Goal: Information Seeking & Learning: Learn about a topic

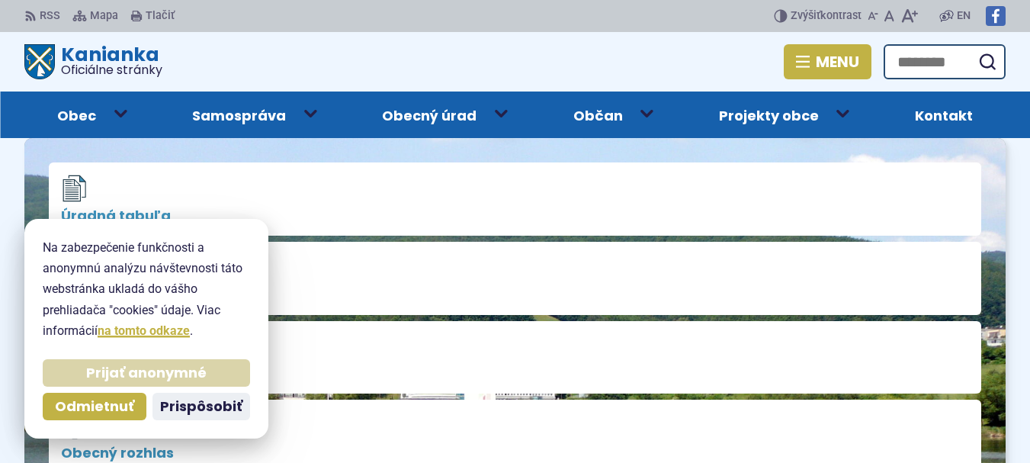
click at [144, 382] on button "Prijať anonymné" at bounding box center [146, 372] width 207 height 27
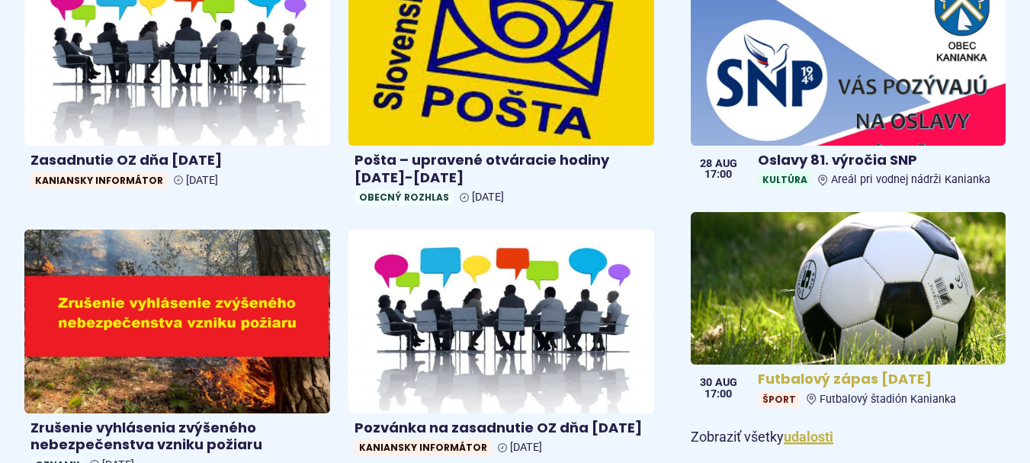
scroll to position [1067, 0]
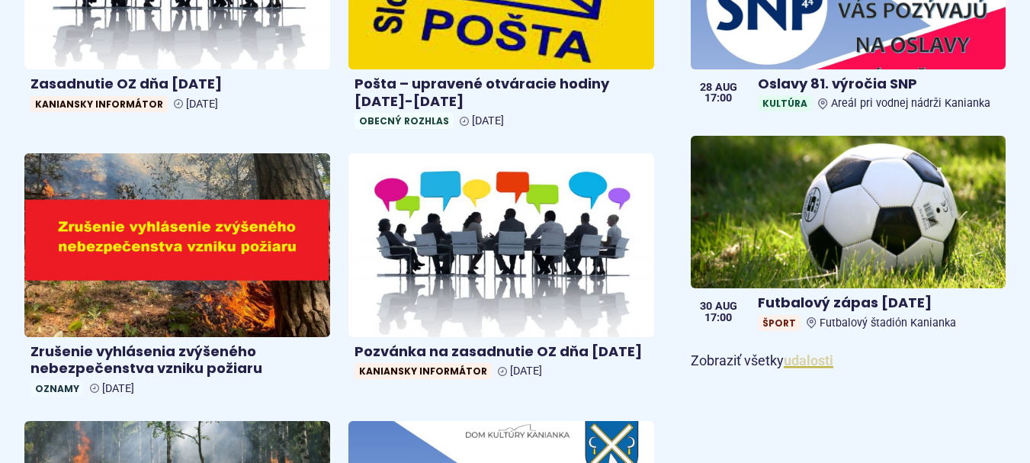
click at [813, 367] on link "udalosti" at bounding box center [809, 360] width 50 height 16
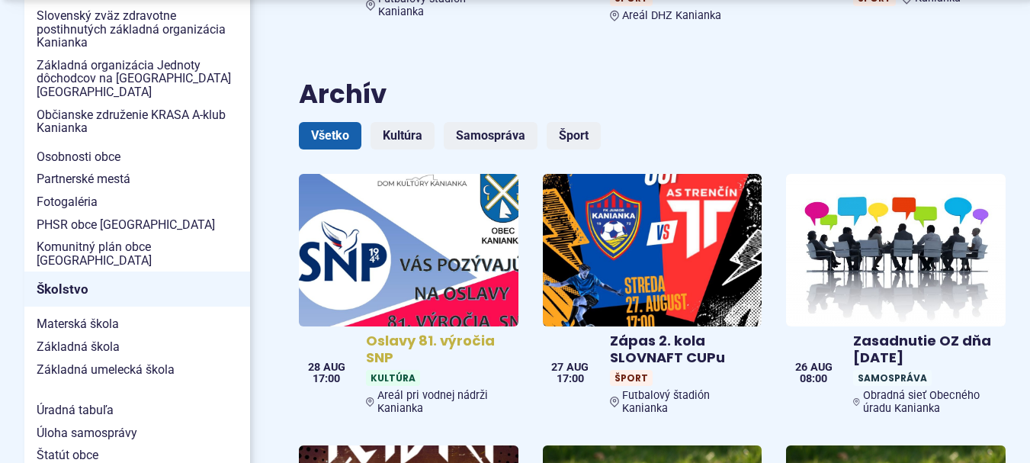
scroll to position [686, 0]
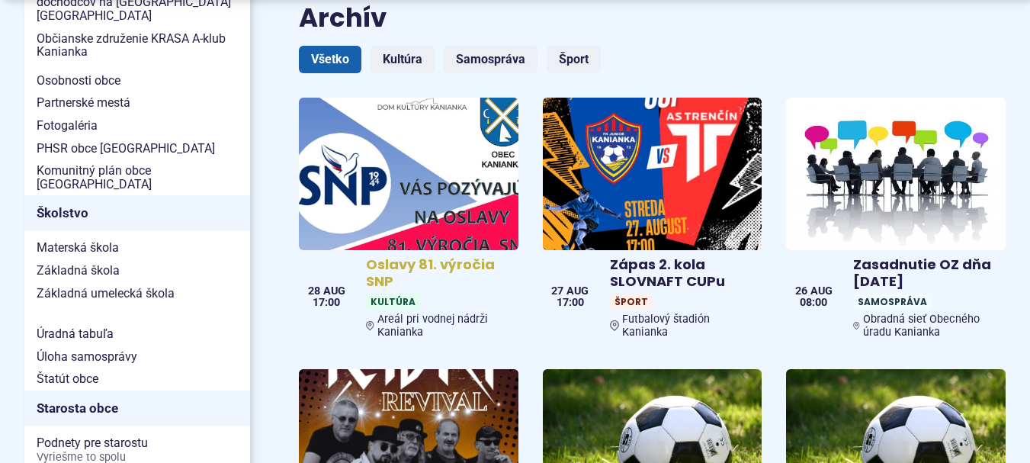
click at [494, 176] on img at bounding box center [408, 173] width 252 height 175
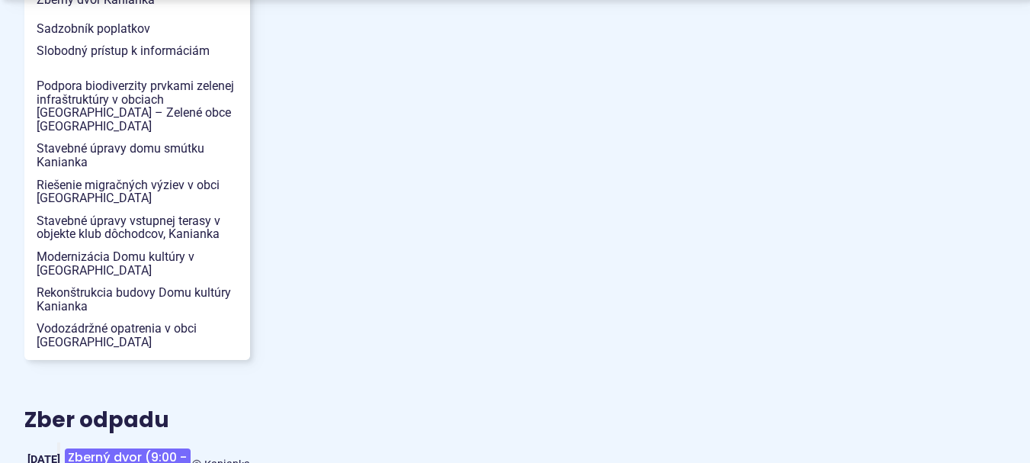
scroll to position [1829, 0]
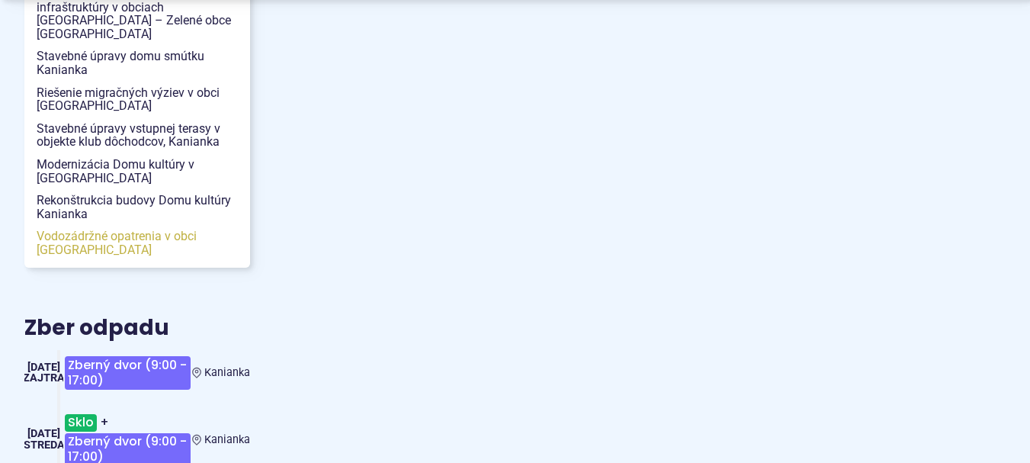
click at [194, 225] on span "Vodozádržné opatrenia v obci [GEOGRAPHIC_DATA]" at bounding box center [137, 243] width 201 height 36
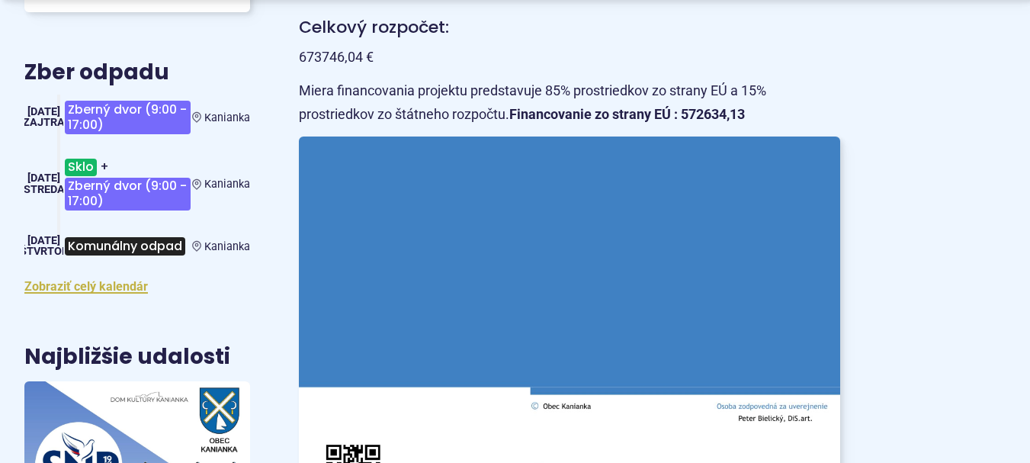
scroll to position [762, 0]
